Goal: Task Accomplishment & Management: Manage account settings

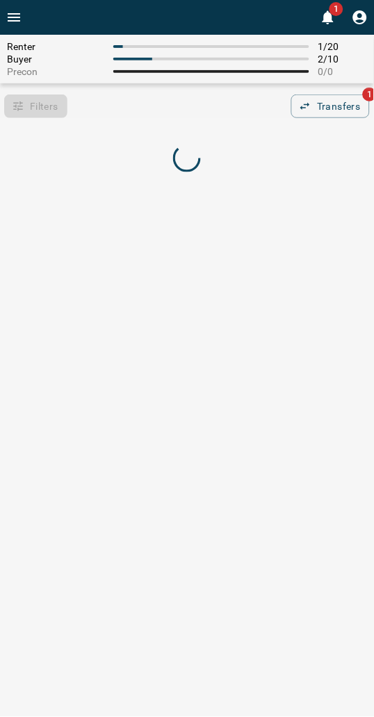
click at [127, 126] on div at bounding box center [187, 159] width 374 height 66
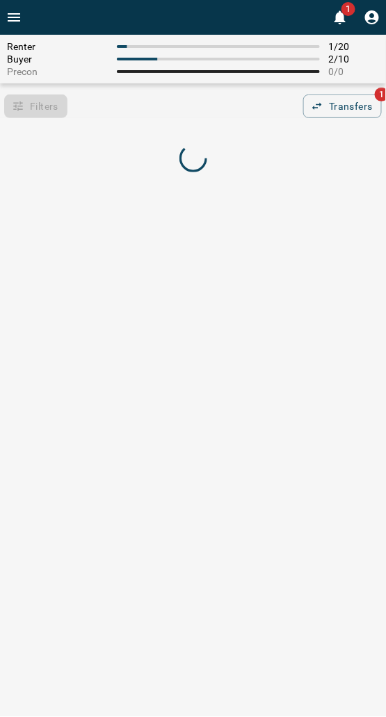
click at [126, 126] on div at bounding box center [193, 159] width 386 height 66
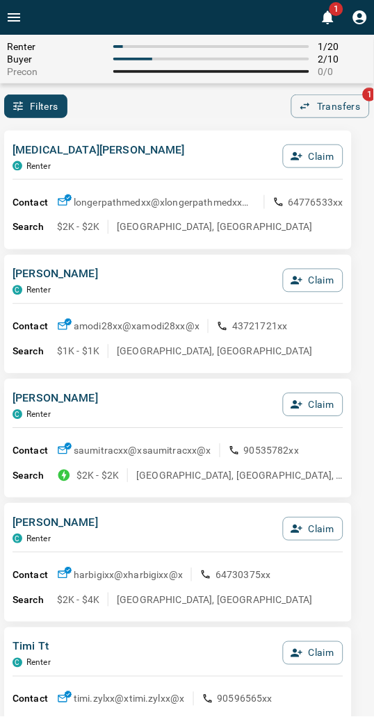
drag, startPoint x: 210, startPoint y: 174, endPoint x: 224, endPoint y: 176, distance: 14.7
click at [224, 176] on div "[MEDICAL_DATA][PERSON_NAME] C Renter Claim" at bounding box center [178, 161] width 331 height 38
click at [156, 163] on div "[MEDICAL_DATA][PERSON_NAME] C Renter Claim" at bounding box center [178, 161] width 331 height 38
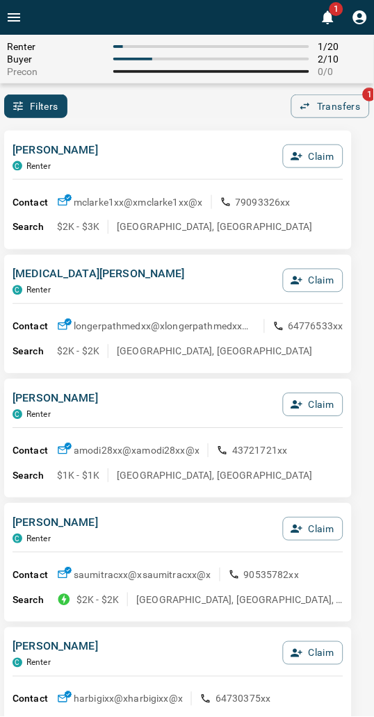
click at [137, 138] on div "[PERSON_NAME] C Renter Claim Contact mclarke1xx@x mclarke1xx@x 79093326xx Searc…" at bounding box center [177, 190] width 347 height 119
click at [163, 113] on div "Filters 0 Transfers 1" at bounding box center [187, 107] width 374 height 24
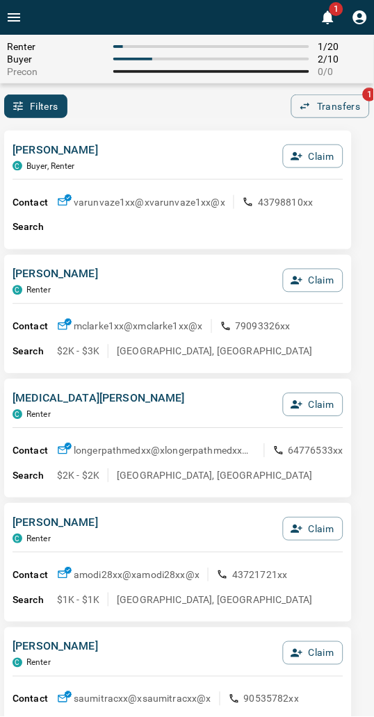
click at [162, 114] on div "Filters 0 Transfers 1" at bounding box center [187, 107] width 374 height 24
click at [164, 140] on div "[PERSON_NAME] C Buyer, Renter Claim Contact varunvaze1xx@x varunvaze1xx@x 43798…" at bounding box center [177, 190] width 347 height 119
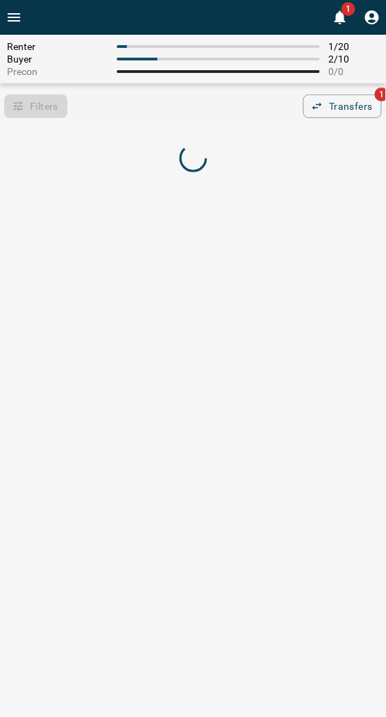
click at [254, 126] on div at bounding box center [193, 159] width 386 height 66
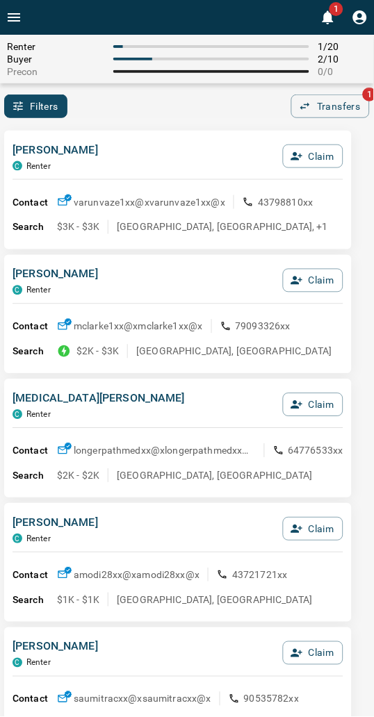
click at [141, 115] on div "Filters 0 Transfers 1" at bounding box center [187, 107] width 374 height 24
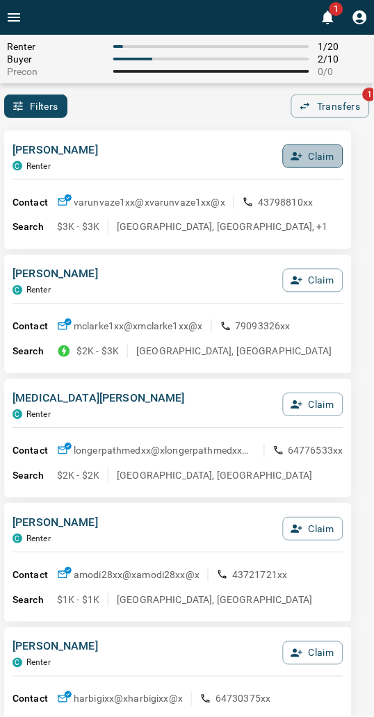
click at [300, 153] on icon "button" at bounding box center [297, 156] width 13 height 13
click at [300, 153] on button "Confirm Claim" at bounding box center [293, 157] width 99 height 24
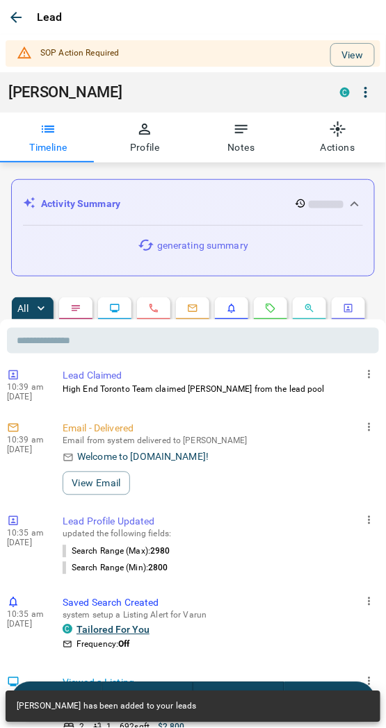
click at [370, 24] on div "Lead" at bounding box center [193, 17] width 386 height 35
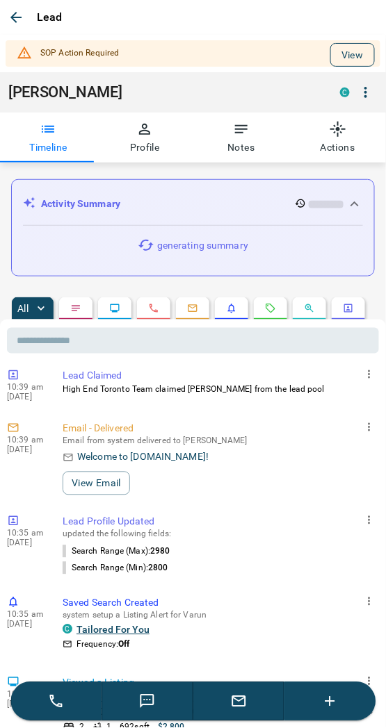
click at [350, 51] on button "View" at bounding box center [352, 55] width 44 height 24
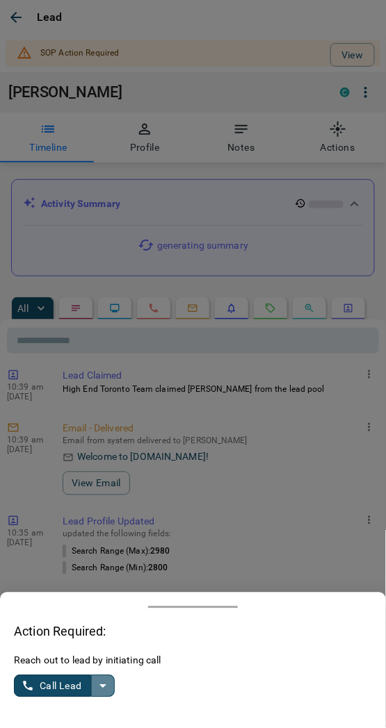
click at [112, 682] on button "split button" at bounding box center [103, 687] width 24 height 22
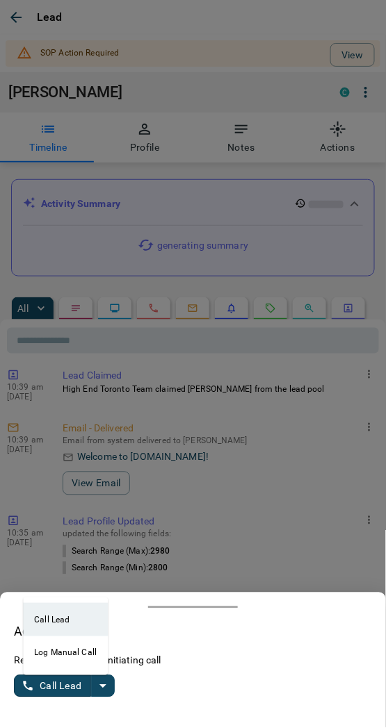
click at [52, 660] on li "Log Manual Call" at bounding box center [65, 653] width 85 height 33
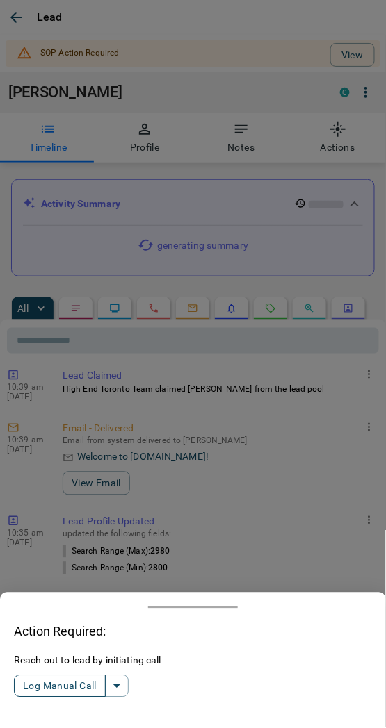
click at [58, 681] on button "Log Manual Call" at bounding box center [60, 687] width 92 height 22
click at [31, 682] on button "Yes" at bounding box center [28, 687] width 28 height 22
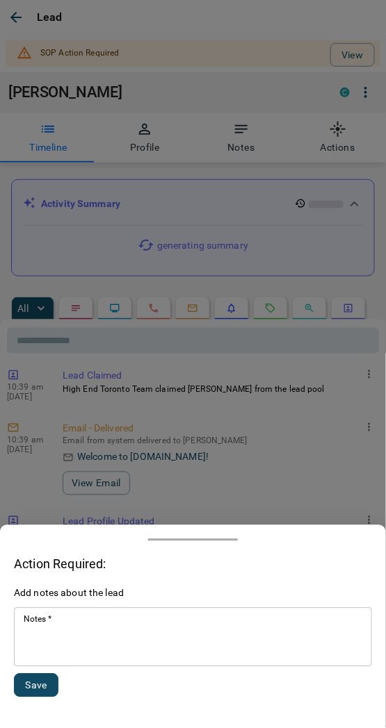
click at [88, 642] on textarea "Notes   *" at bounding box center [193, 637] width 338 height 47
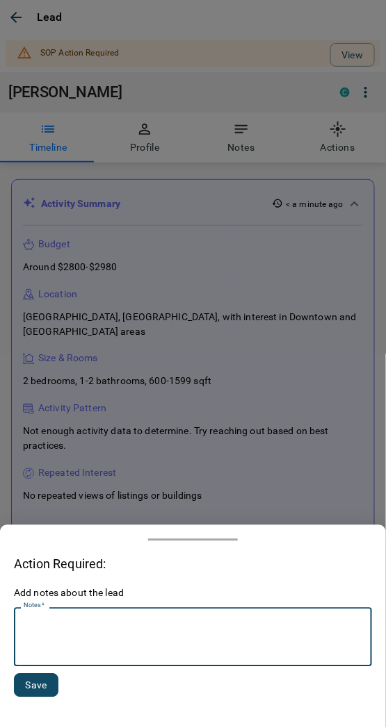
type textarea "*"
type textarea "*********"
click at [32, 685] on button "Save" at bounding box center [36, 686] width 44 height 24
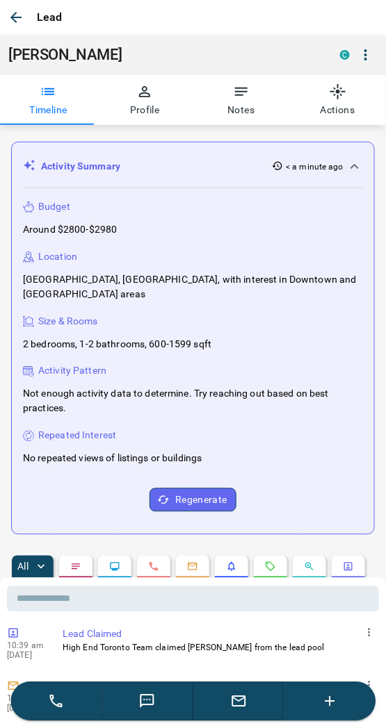
click at [18, 22] on icon "button" at bounding box center [16, 17] width 17 height 17
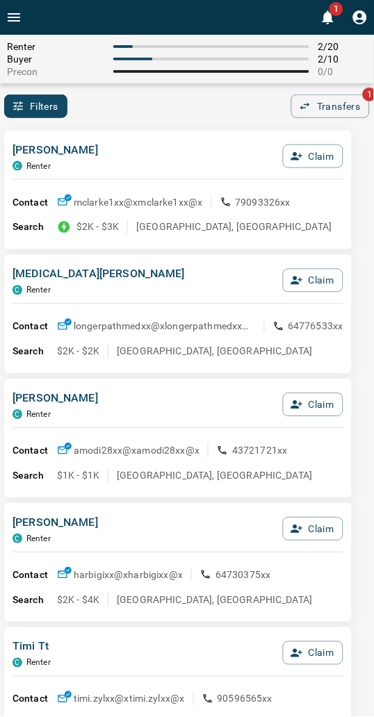
click at [218, 113] on div "Filters 0 Transfers 1" at bounding box center [187, 107] width 374 height 24
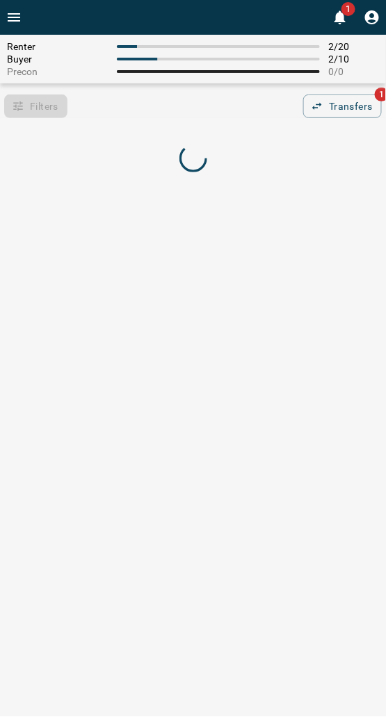
click at [140, 95] on div "Filters 0 Transfers 1" at bounding box center [193, 107] width 386 height 24
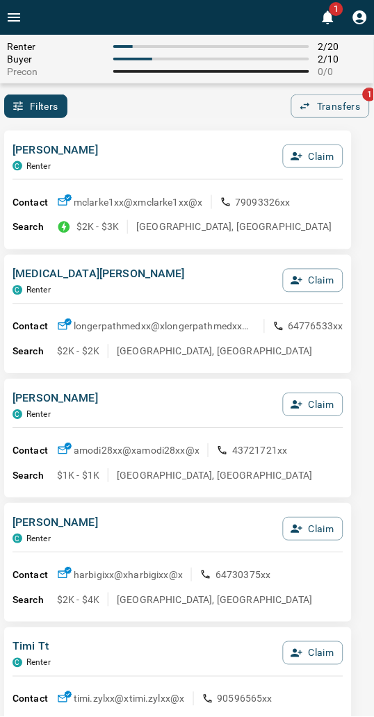
click at [190, 97] on div "Filters 0 Transfers 1" at bounding box center [187, 107] width 374 height 24
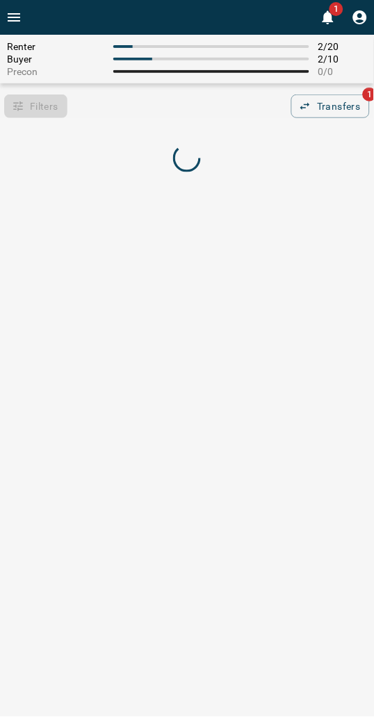
click at [99, 115] on div "Filters 0 Transfers 1" at bounding box center [187, 107] width 374 height 24
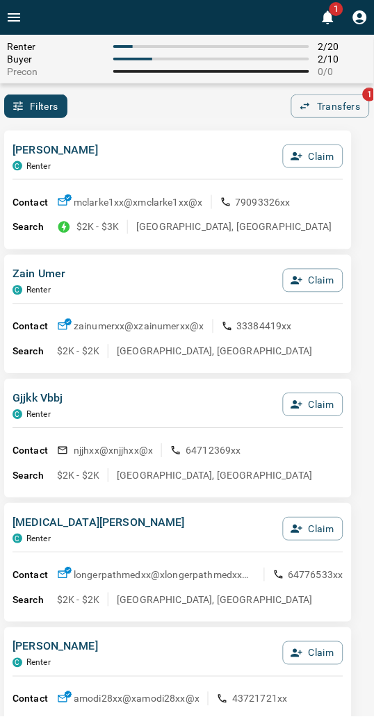
click at [72, 147] on p "[PERSON_NAME]" at bounding box center [55, 150] width 85 height 17
drag, startPoint x: 181, startPoint y: 116, endPoint x: 156, endPoint y: 121, distance: 25.5
click at [181, 117] on div "Filters 0 Transfers 1" at bounding box center [187, 107] width 374 height 24
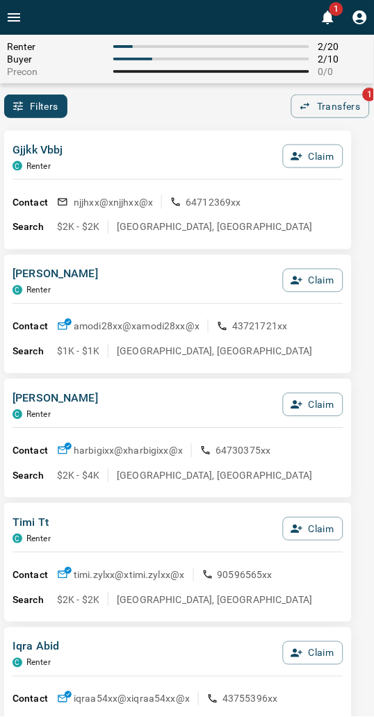
click at [128, 131] on div "Gjjkk Vbbj C Renter Claim Contact njjhxx@x njjhxx@x 64712369xx Search $2K - $2K…" at bounding box center [177, 190] width 347 height 119
click at [296, 98] on div "Filters 0 Transfers 1" at bounding box center [187, 107] width 374 height 24
click at [245, 99] on div "Filters 0 Transfers 1" at bounding box center [187, 107] width 374 height 24
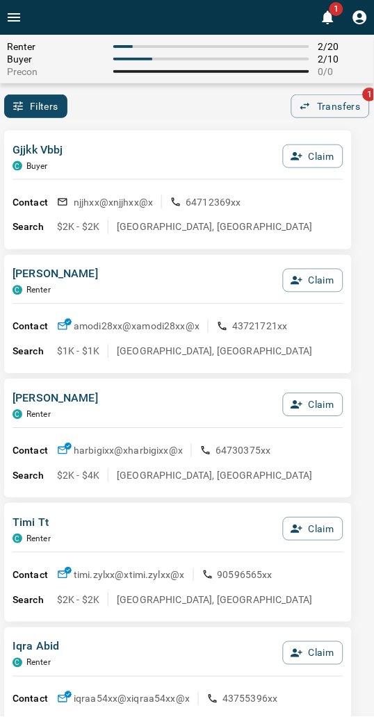
click at [134, 144] on div "Gjjkk Vbbj C Buyer Claim" at bounding box center [178, 161] width 331 height 38
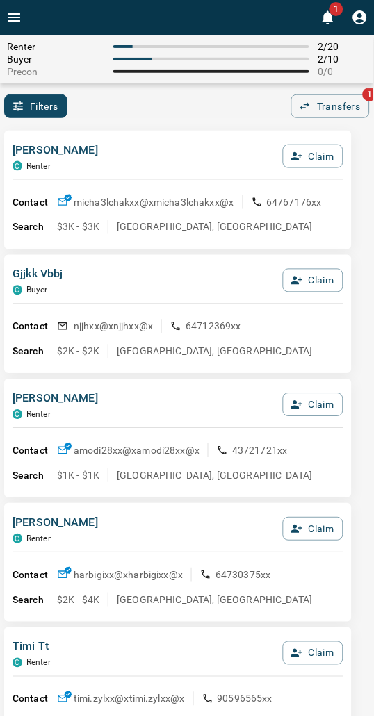
click at [144, 146] on div "[PERSON_NAME] C Renter Claim" at bounding box center [178, 161] width 331 height 38
click at [151, 117] on div "Filters 0 Transfers 1" at bounding box center [187, 107] width 374 height 24
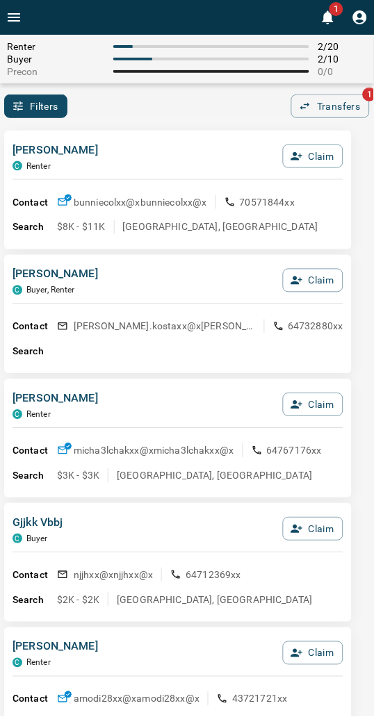
click at [296, 156] on icon "button" at bounding box center [297, 156] width 13 height 13
click at [296, 156] on button "Confirm Claim" at bounding box center [293, 157] width 99 height 24
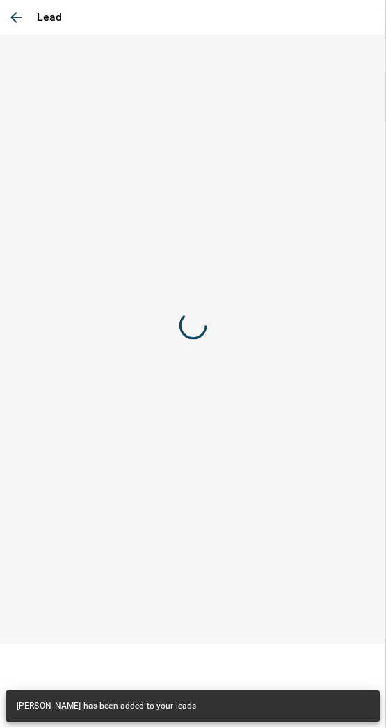
click at [286, 162] on div "Lead" at bounding box center [193, 364] width 386 height 728
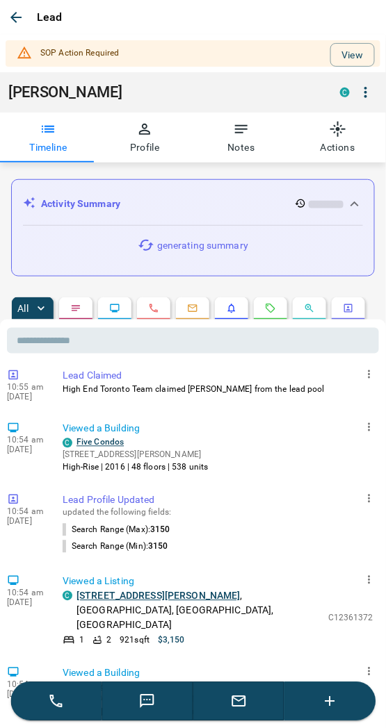
click at [370, 52] on div "SOP Action Required View [PERSON_NAME] C Timeline Profile Notes Actions" at bounding box center [193, 99] width 386 height 128
click at [330, 47] on button "View" at bounding box center [352, 55] width 44 height 24
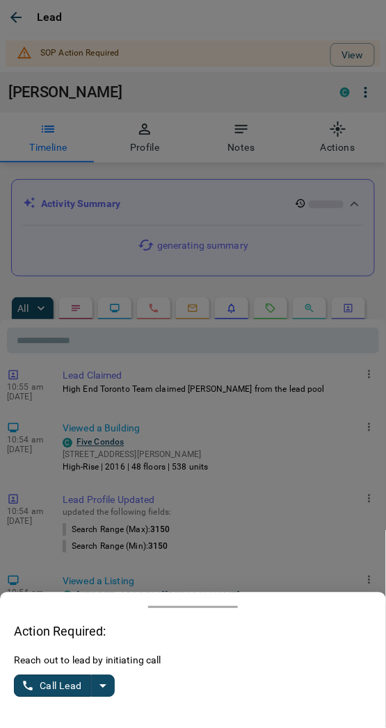
click at [99, 689] on icon "split button" at bounding box center [103, 686] width 17 height 17
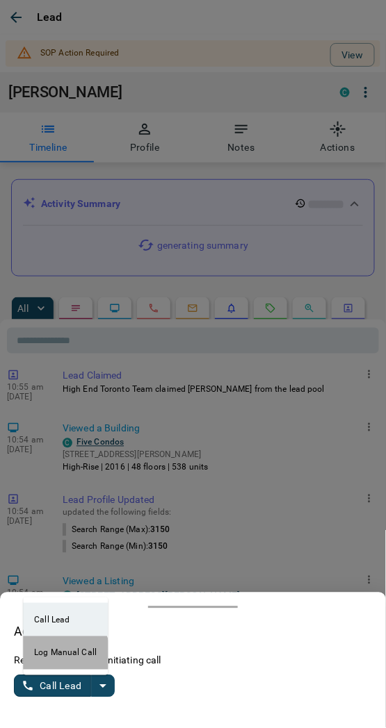
click at [54, 655] on li "Log Manual Call" at bounding box center [65, 653] width 85 height 33
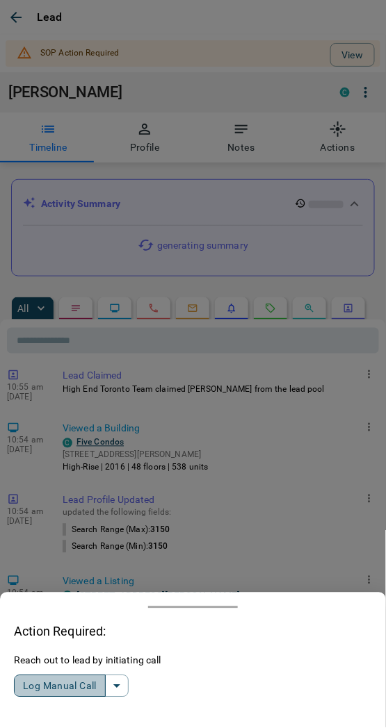
click at [56, 684] on button "Log Manual Call" at bounding box center [60, 687] width 92 height 22
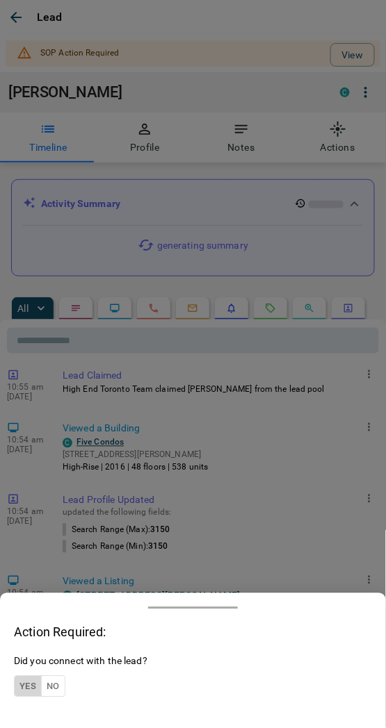
click at [24, 688] on button "Yes" at bounding box center [28, 687] width 28 height 22
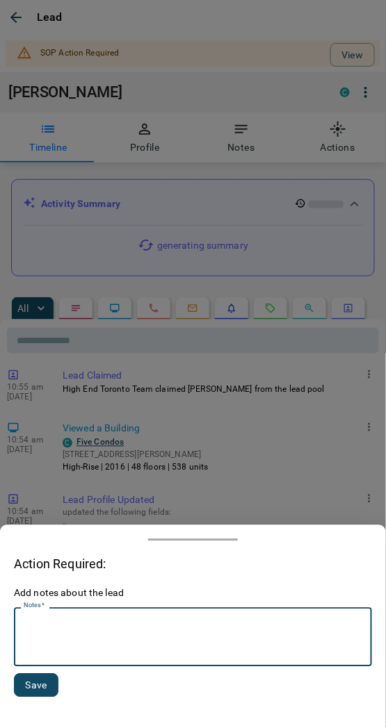
click at [63, 649] on textarea "Notes   *" at bounding box center [193, 637] width 338 height 47
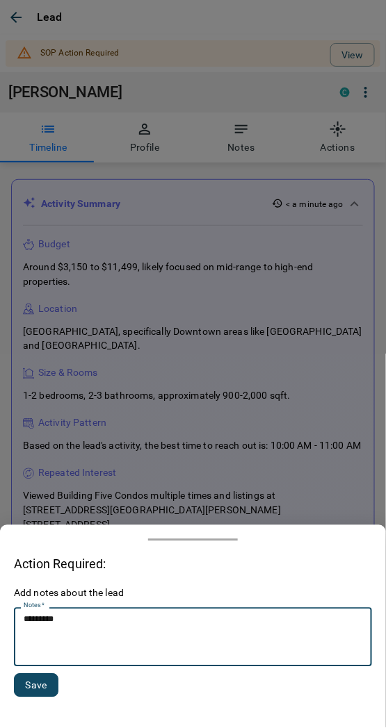
type textarea "*********"
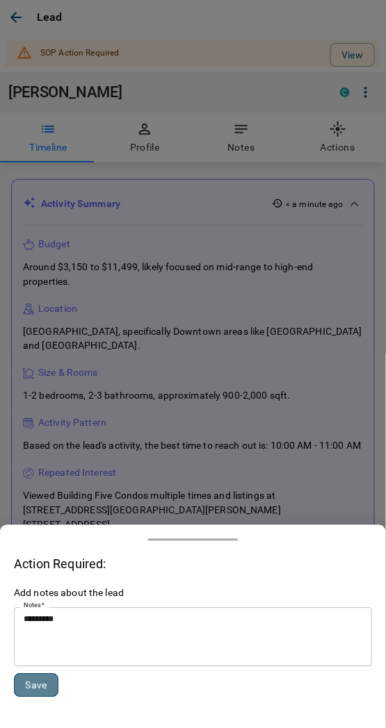
click at [43, 680] on button "Save" at bounding box center [36, 686] width 44 height 24
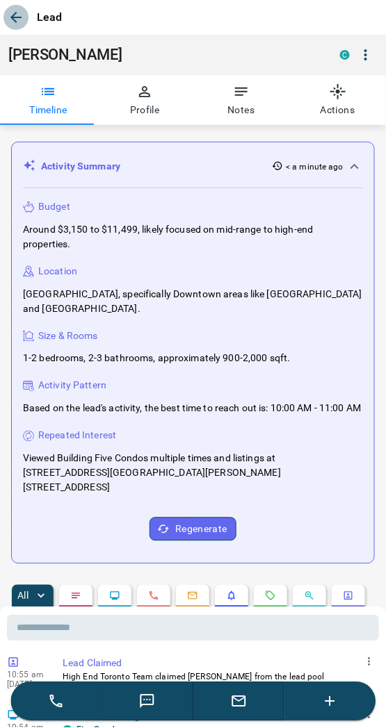
click at [16, 10] on icon "button" at bounding box center [16, 17] width 17 height 17
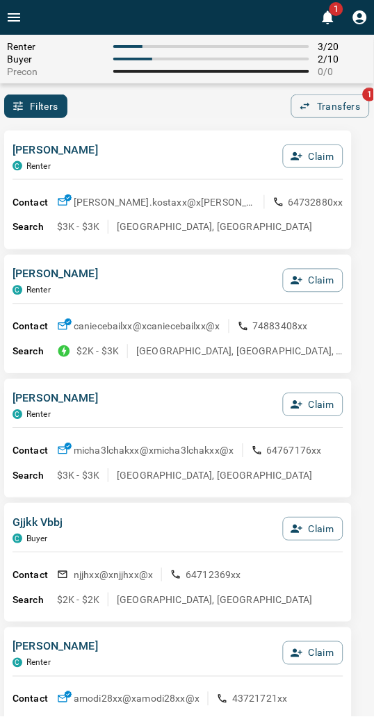
click at [190, 133] on div "[PERSON_NAME] C Renter Claim Contact [PERSON_NAME].kostaxx@x [PERSON_NAME].kost…" at bounding box center [177, 190] width 347 height 119
click at [142, 114] on div "Filters 0 Transfers 1" at bounding box center [187, 107] width 374 height 24
click at [190, 99] on div "Filters 0 Transfers 1" at bounding box center [187, 107] width 374 height 24
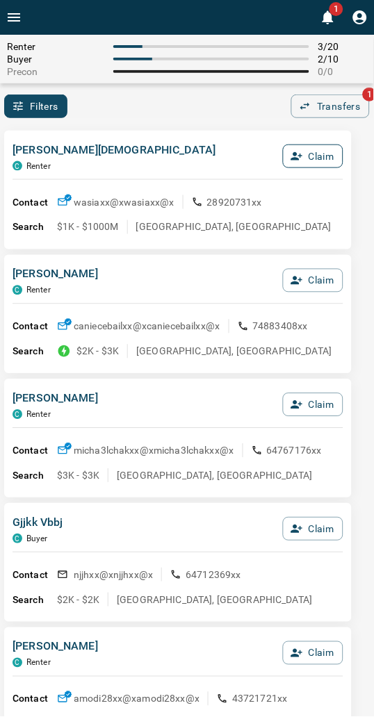
click at [313, 151] on button "Claim" at bounding box center [313, 157] width 60 height 24
click at [313, 151] on button "Confirm Claim" at bounding box center [293, 157] width 99 height 24
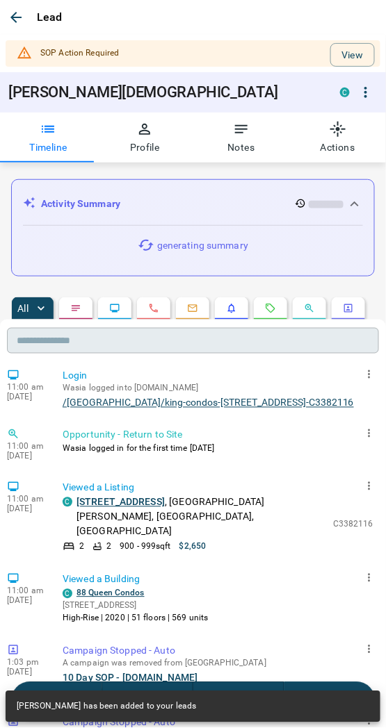
click at [287, 351] on input "text" at bounding box center [193, 341] width 372 height 26
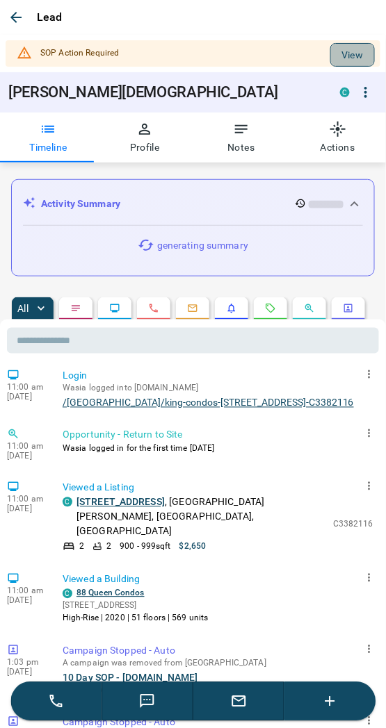
click at [338, 58] on button "View" at bounding box center [352, 55] width 44 height 24
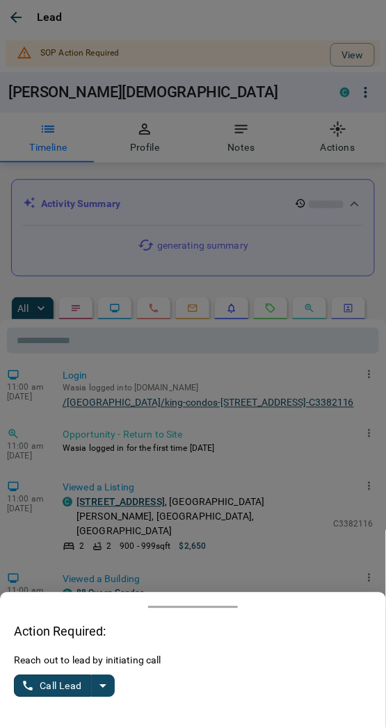
click at [99, 682] on icon "split button" at bounding box center [103, 686] width 17 height 17
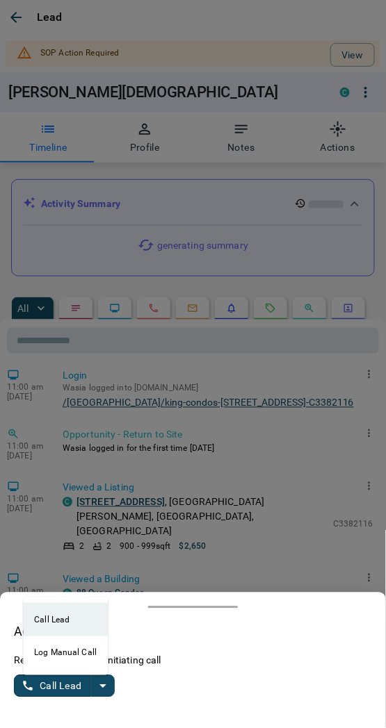
click at [56, 657] on li "Log Manual Call" at bounding box center [65, 653] width 85 height 33
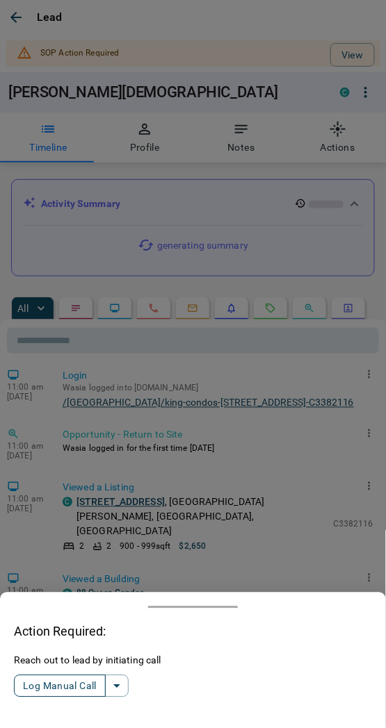
click at [58, 685] on button "Log Manual Call" at bounding box center [60, 687] width 92 height 22
click at [19, 691] on button "Yes" at bounding box center [28, 687] width 28 height 22
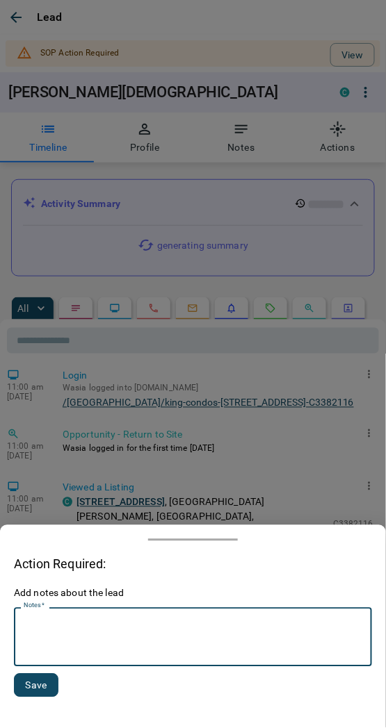
click at [82, 660] on textarea "Notes   *" at bounding box center [193, 637] width 338 height 47
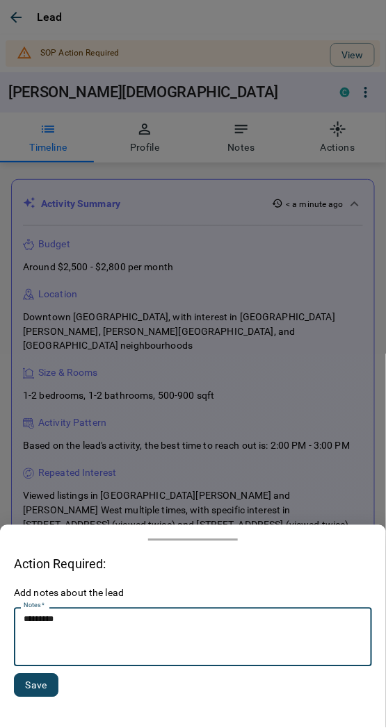
type textarea "*********"
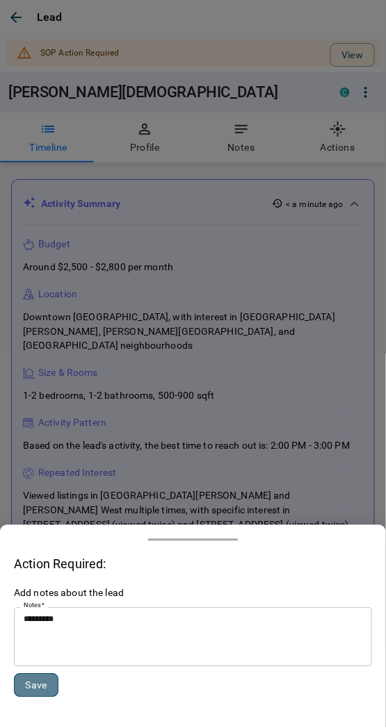
click at [40, 677] on button "Save" at bounding box center [36, 686] width 44 height 24
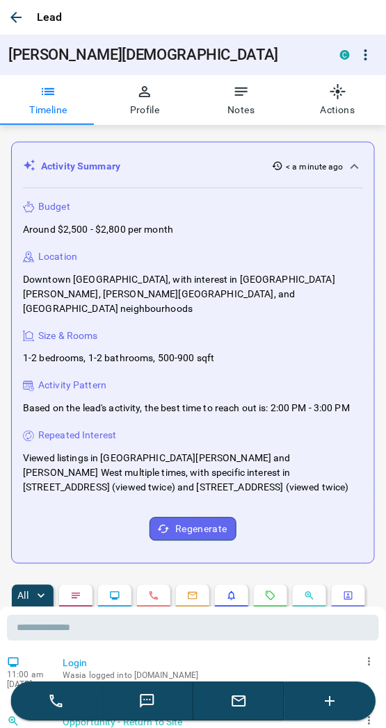
click at [16, 21] on icon "button" at bounding box center [16, 17] width 17 height 17
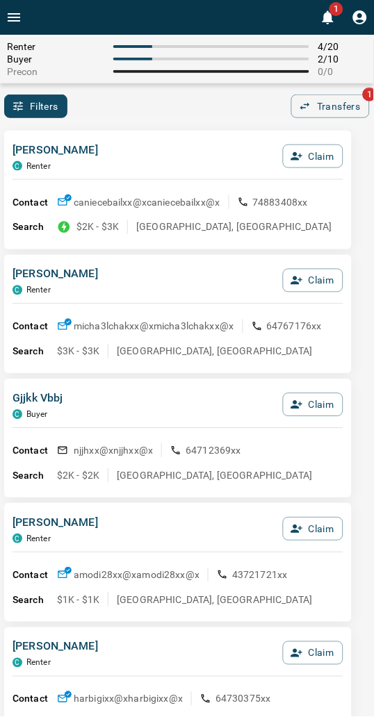
click at [130, 147] on div "[PERSON_NAME] C Renter Claim" at bounding box center [178, 161] width 331 height 38
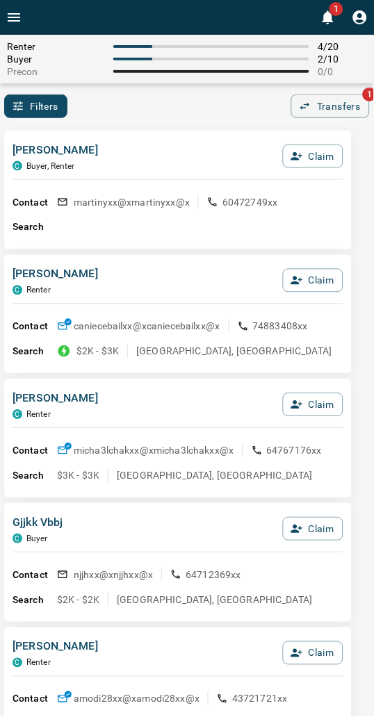
click at [193, 108] on div "Filters 0 Transfers 1" at bounding box center [187, 107] width 374 height 24
click at [184, 101] on div "Filters 0 Transfers 1" at bounding box center [187, 107] width 374 height 24
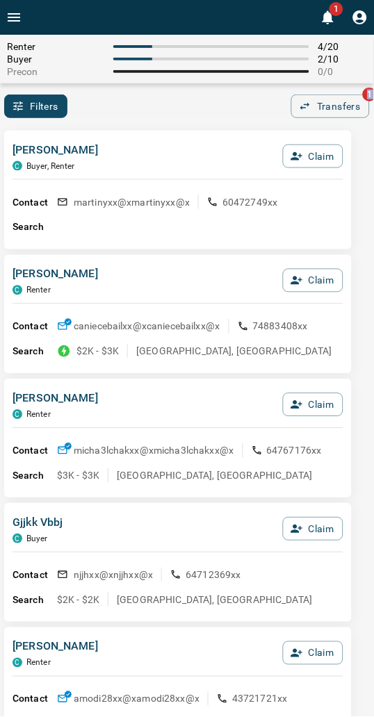
click at [184, 101] on div "Filters 0 Transfers 1" at bounding box center [187, 107] width 374 height 24
